Goal: Transaction & Acquisition: Register for event/course

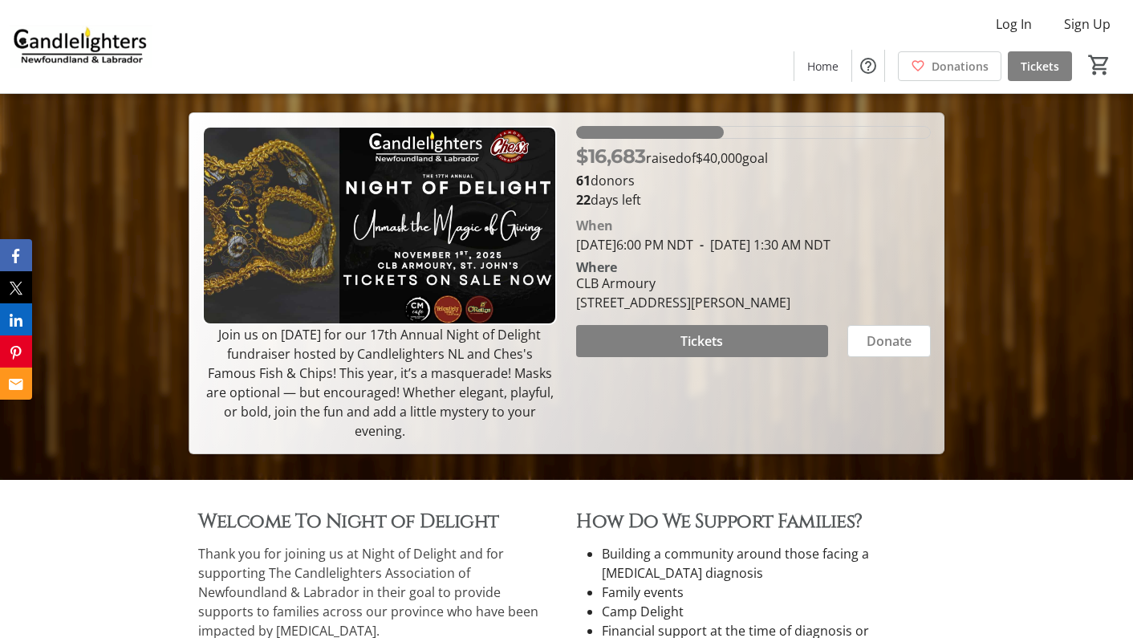
scroll to position [159, 0]
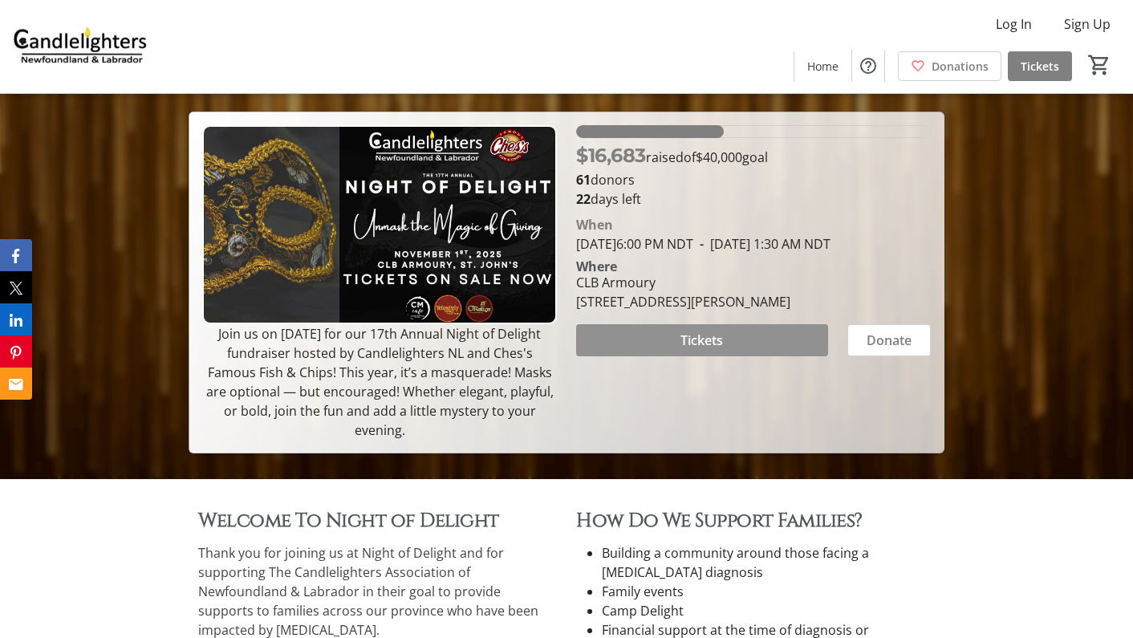
click at [705, 350] on span "Tickets" at bounding box center [702, 340] width 43 height 19
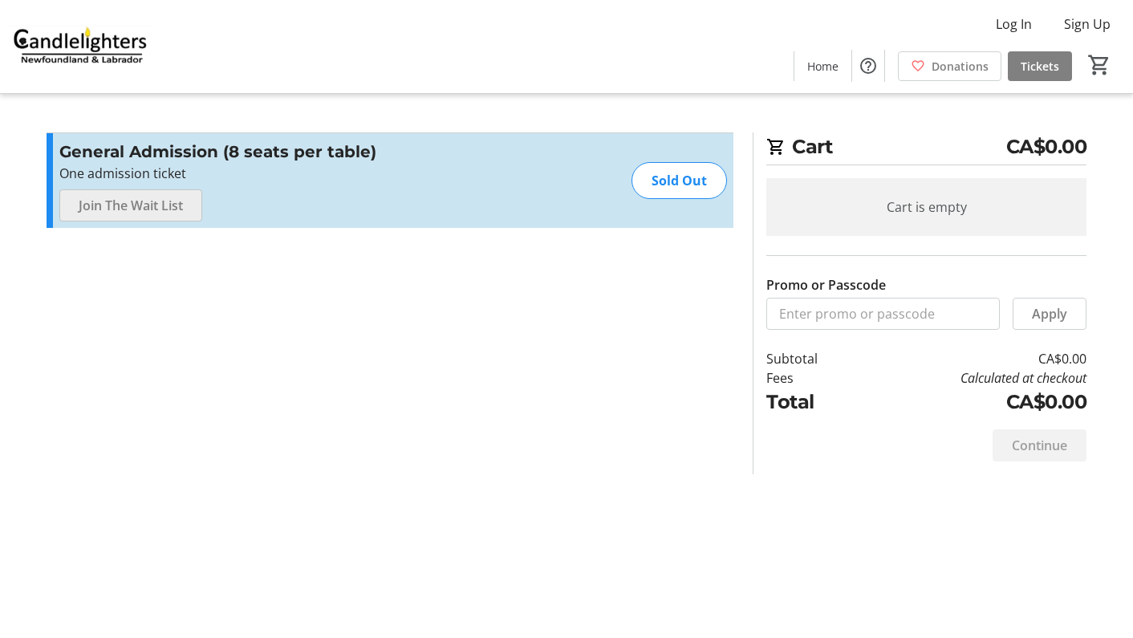
click at [156, 205] on span "Join The Wait List" at bounding box center [131, 205] width 104 height 19
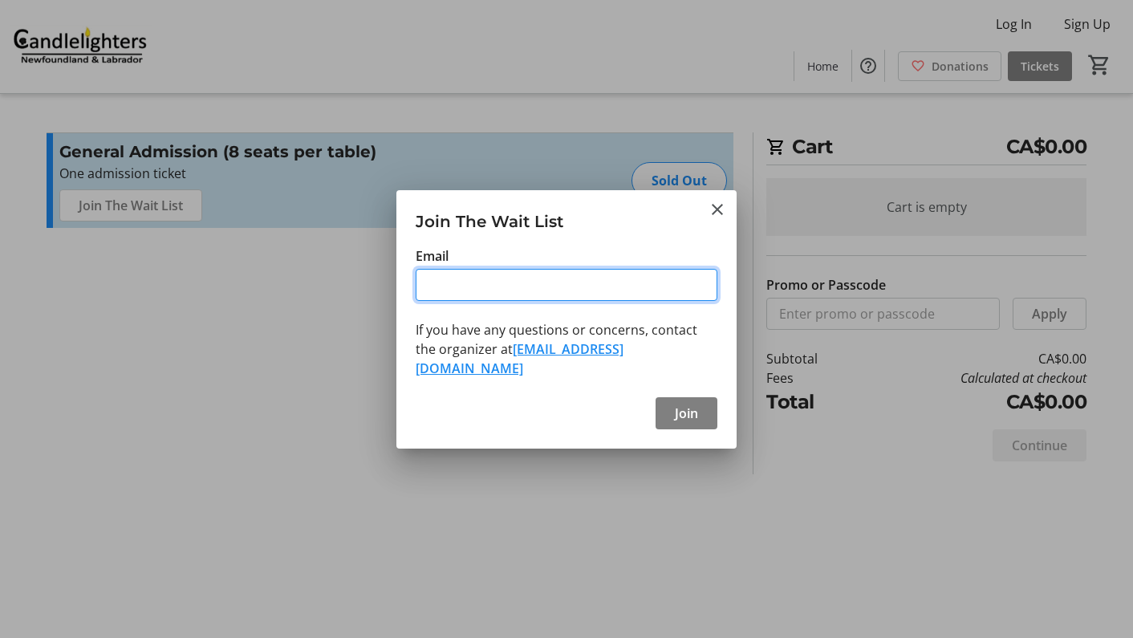
type input "[PERSON_NAME][EMAIL_ADDRESS][DOMAIN_NAME]"
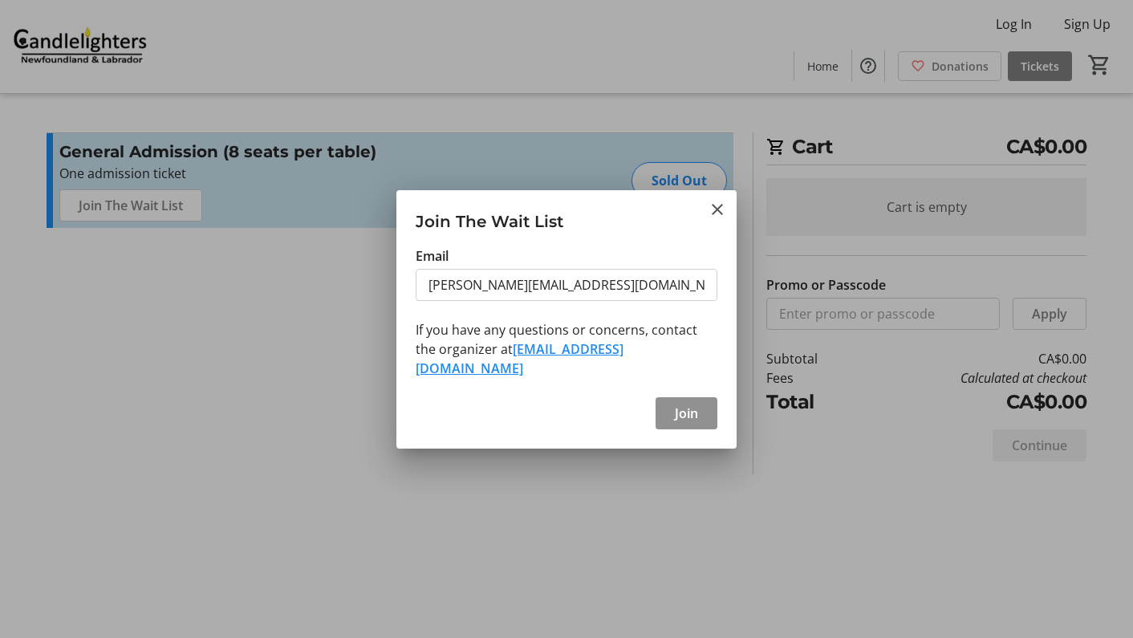
click at [673, 406] on span at bounding box center [687, 413] width 62 height 39
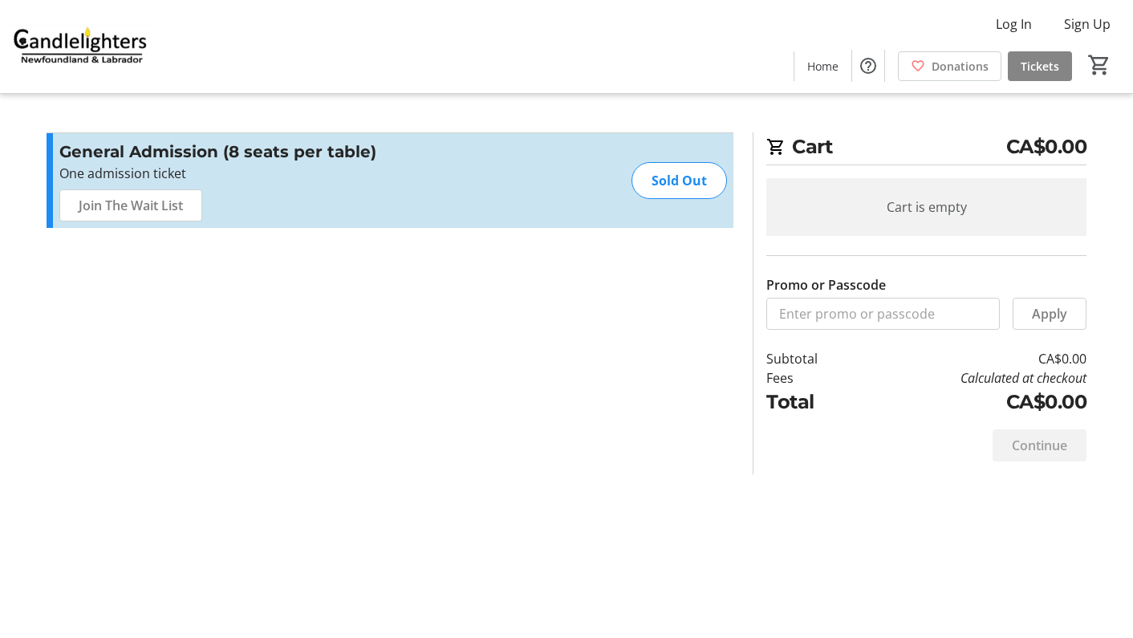
click at [1034, 69] on span "Tickets" at bounding box center [1040, 66] width 39 height 17
click at [871, 61] on mat-icon "Help" at bounding box center [868, 65] width 19 height 19
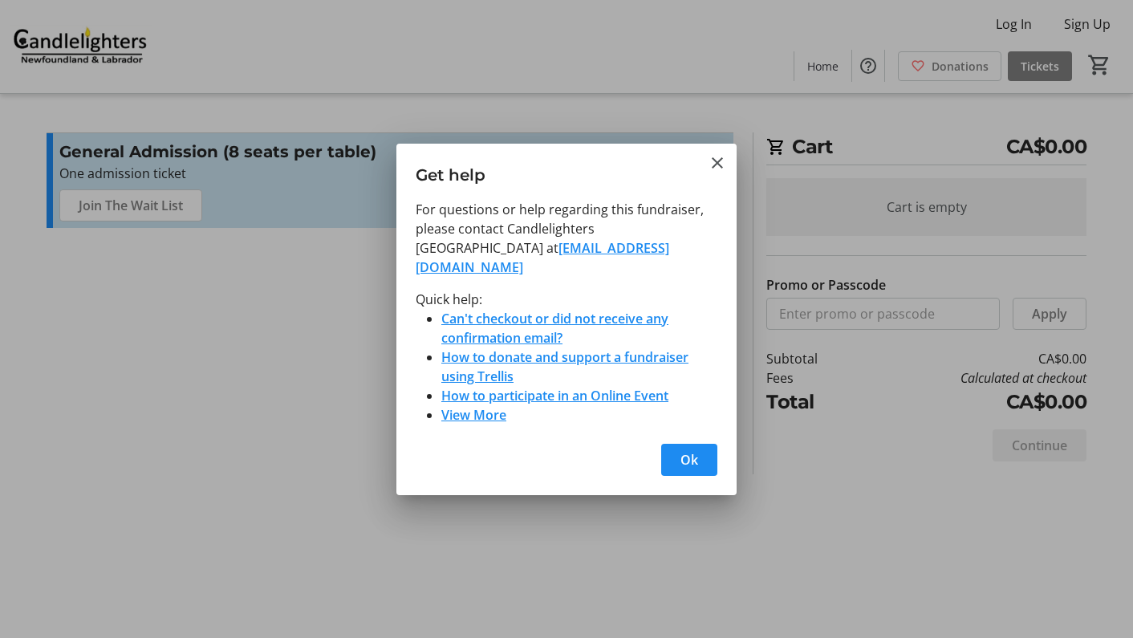
click at [579, 258] on link "[EMAIL_ADDRESS][DOMAIN_NAME]" at bounding box center [543, 257] width 254 height 37
click at [713, 172] on mat-icon "Close" at bounding box center [717, 162] width 19 height 19
